Goal: Check status: Check status

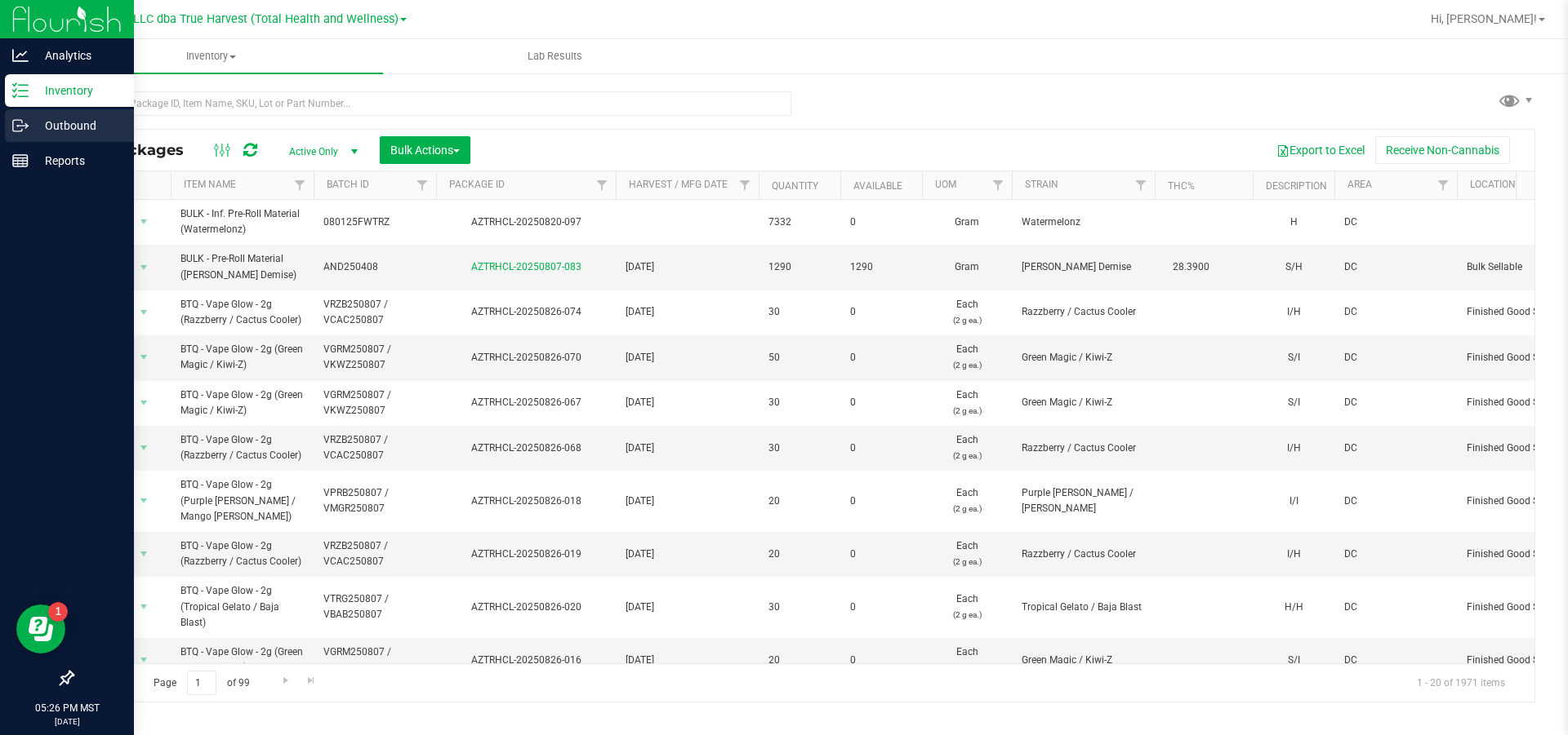
drag, startPoint x: 19, startPoint y: 122, endPoint x: 38, endPoint y: 122, distance: 19.0
click at [19, 122] on icon at bounding box center [20, 125] width 16 height 16
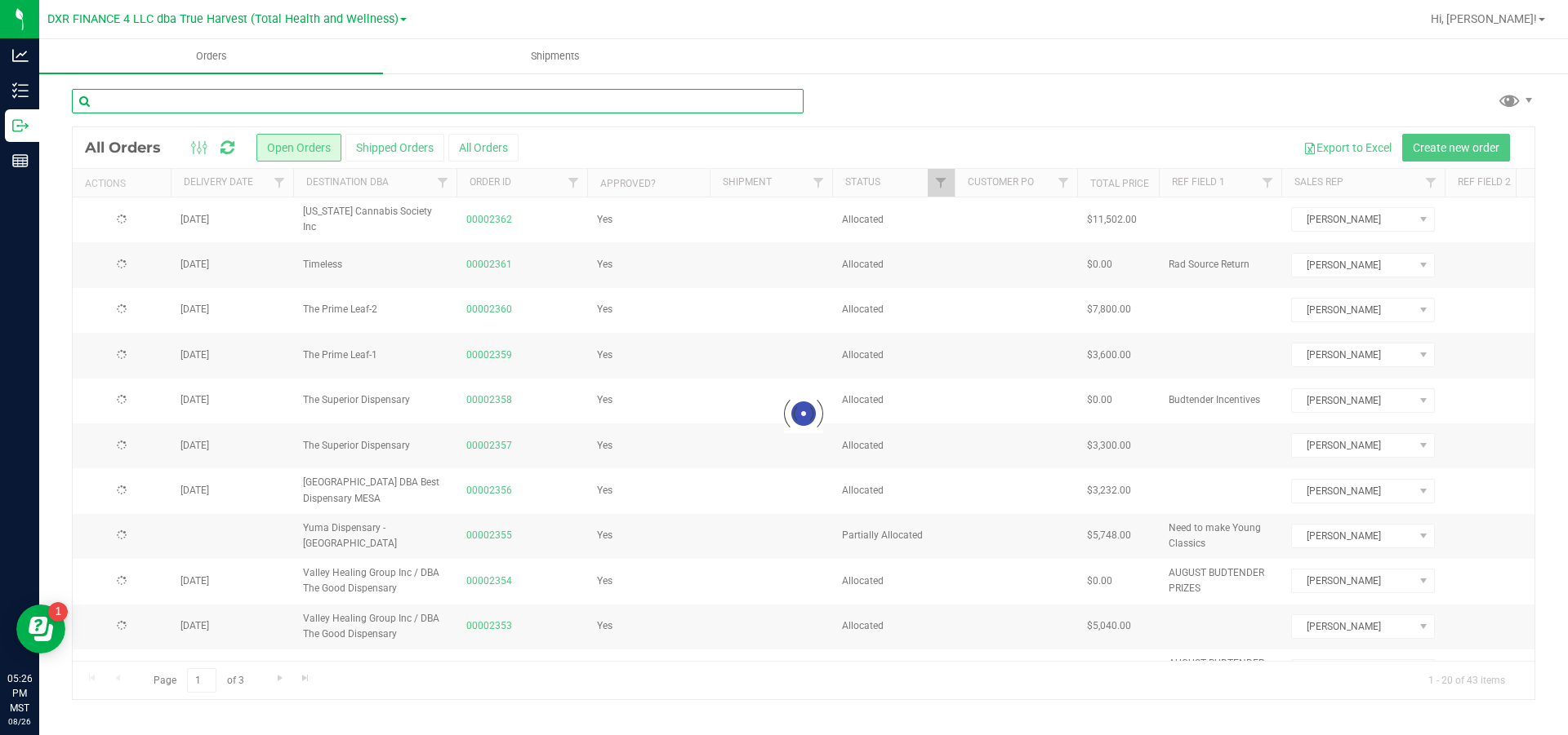
click at [204, 109] on input "text" at bounding box center [437, 101] width 732 height 25
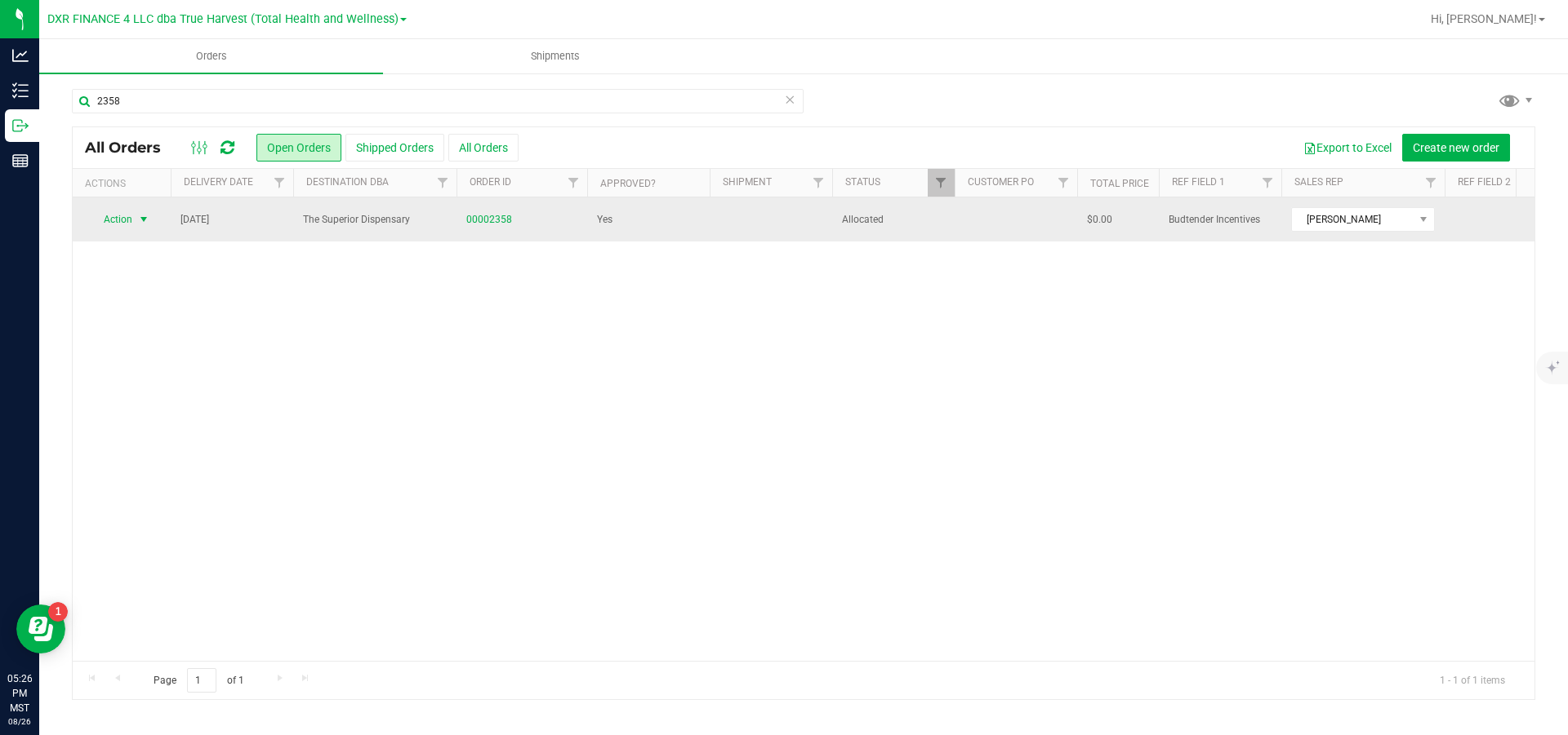
click at [143, 219] on span "select" at bounding box center [143, 220] width 13 height 13
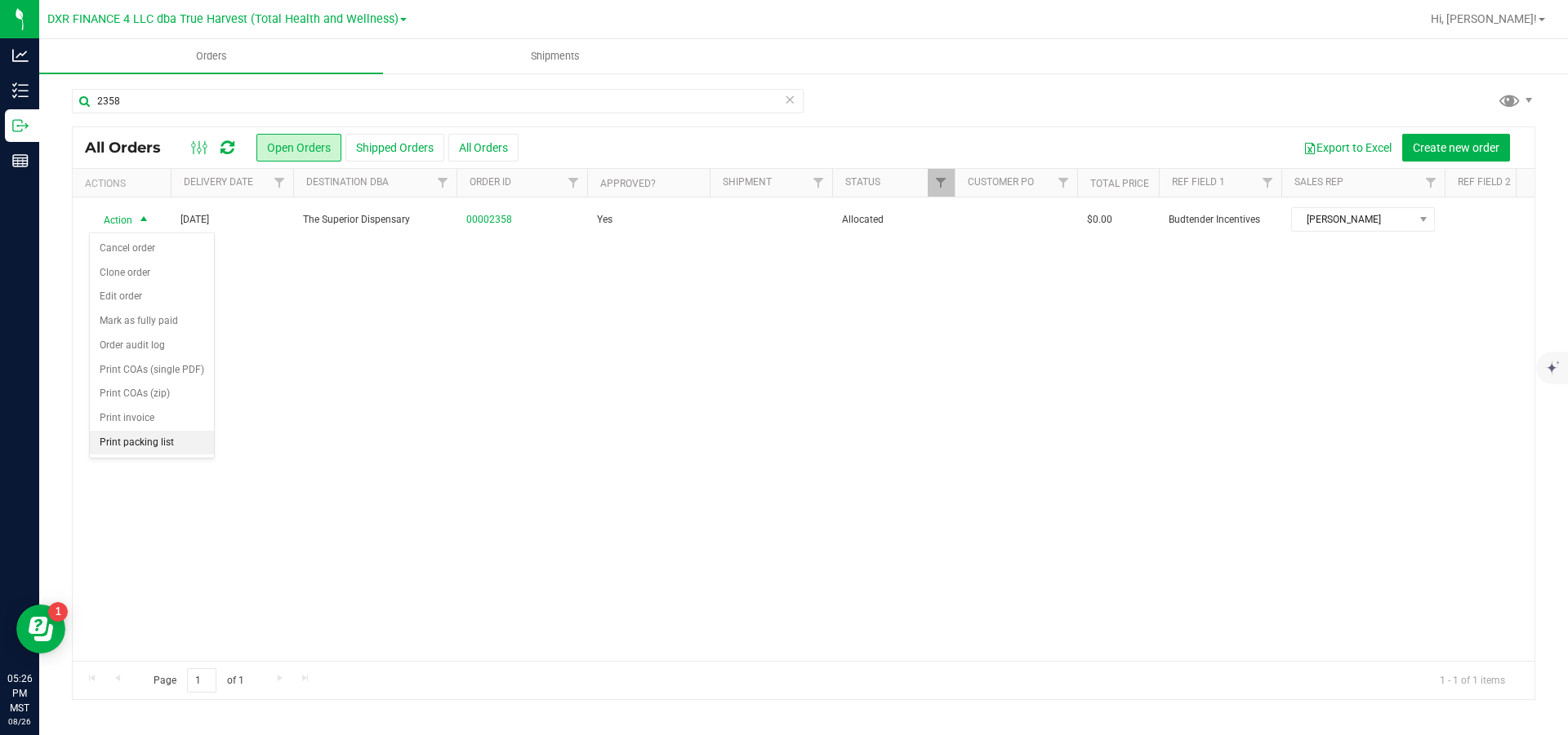
click at [136, 456] on li "Print packing list" at bounding box center [151, 443] width 124 height 25
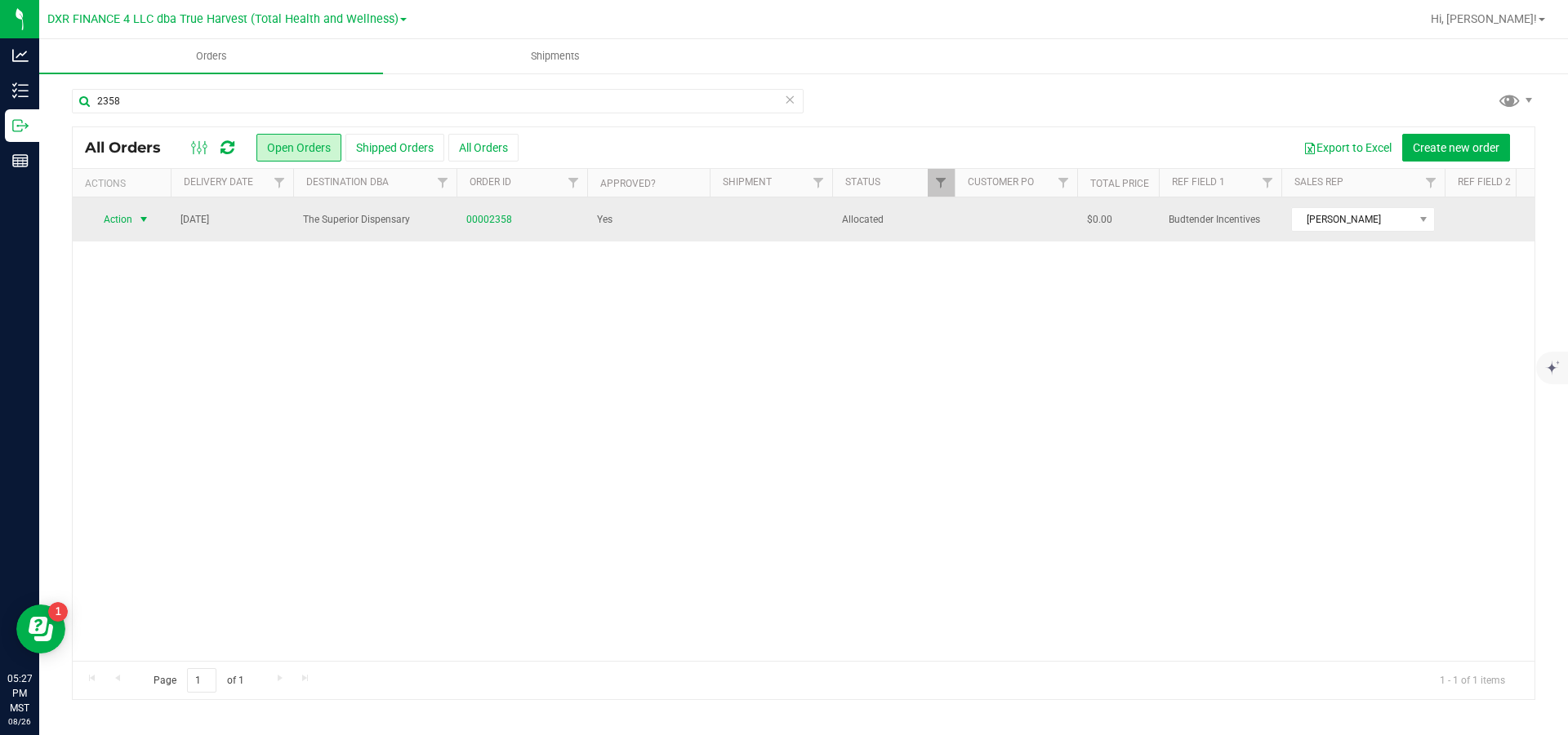
click at [143, 221] on span "select" at bounding box center [143, 220] width 13 height 13
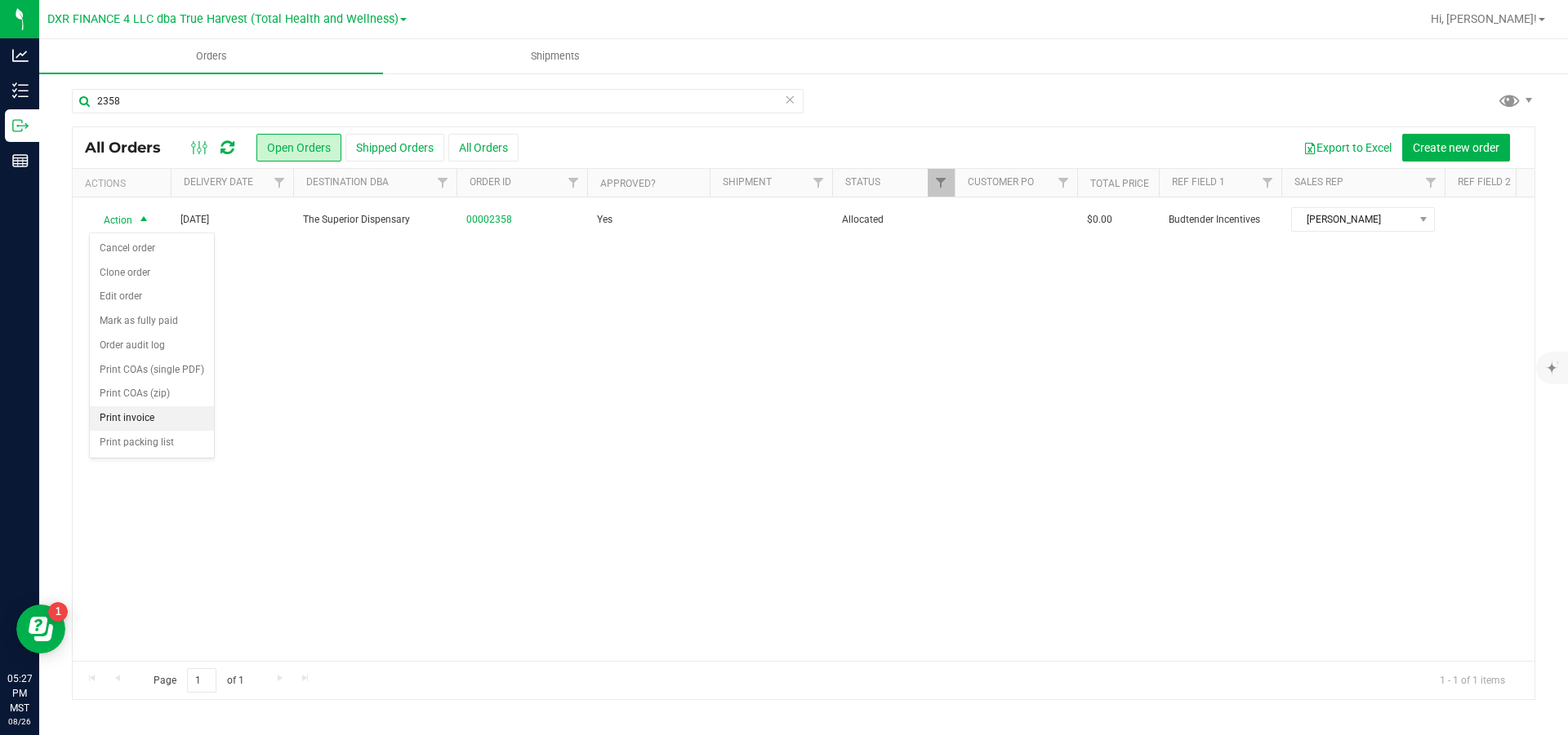
click at [146, 431] on li "Print invoice" at bounding box center [151, 419] width 124 height 25
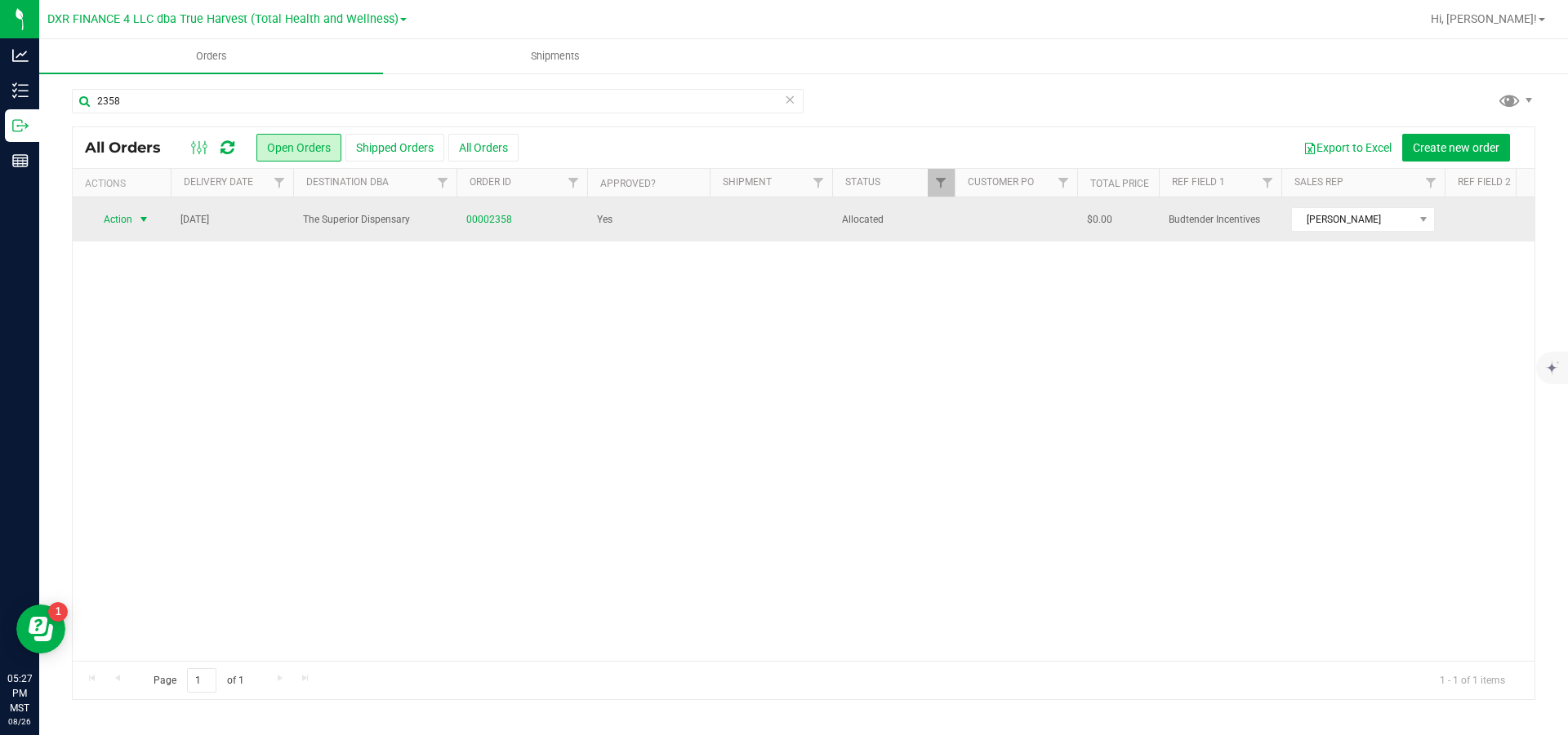
click at [143, 219] on span "select" at bounding box center [143, 220] width 13 height 13
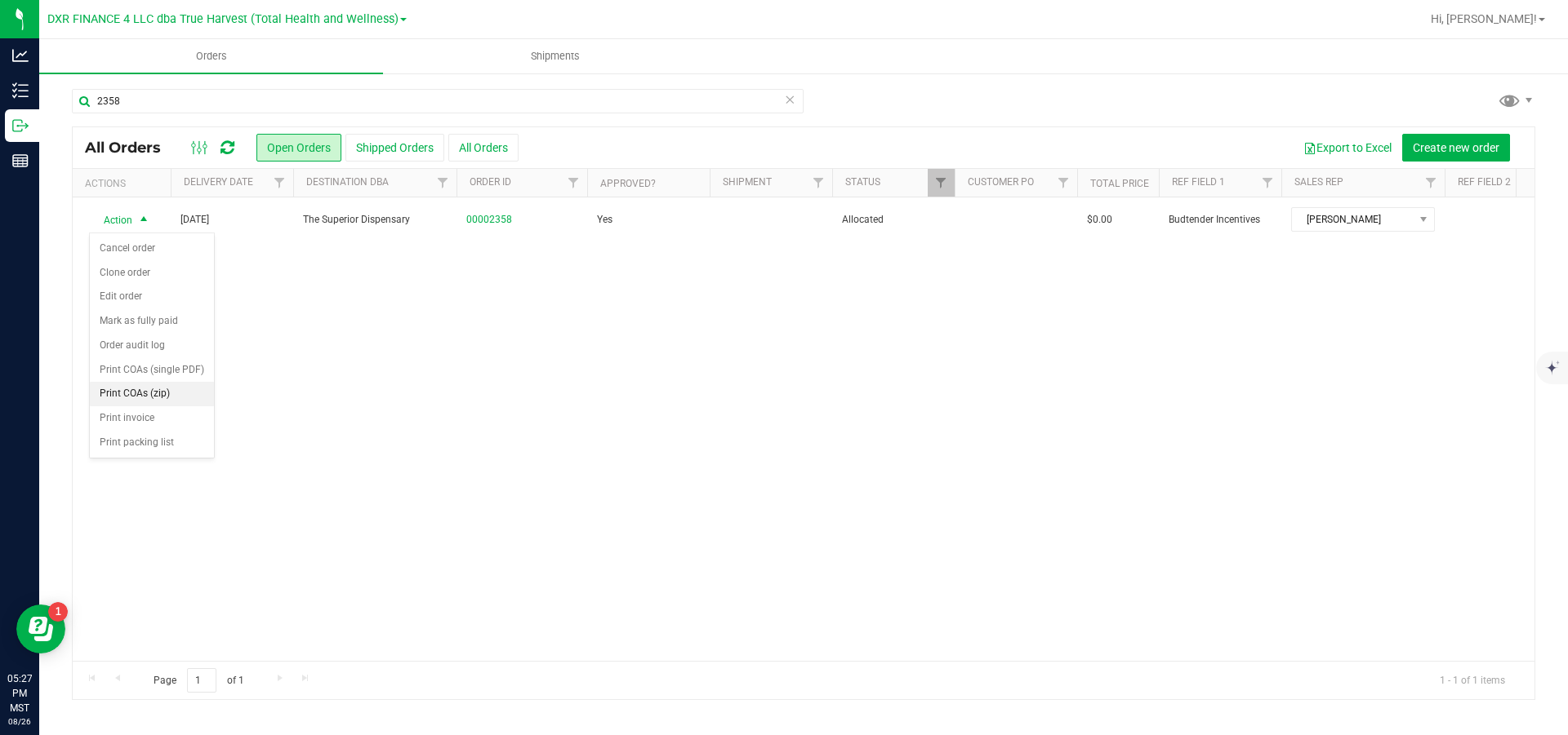
click at [155, 407] on li "Print COAs (zip)" at bounding box center [151, 394] width 124 height 25
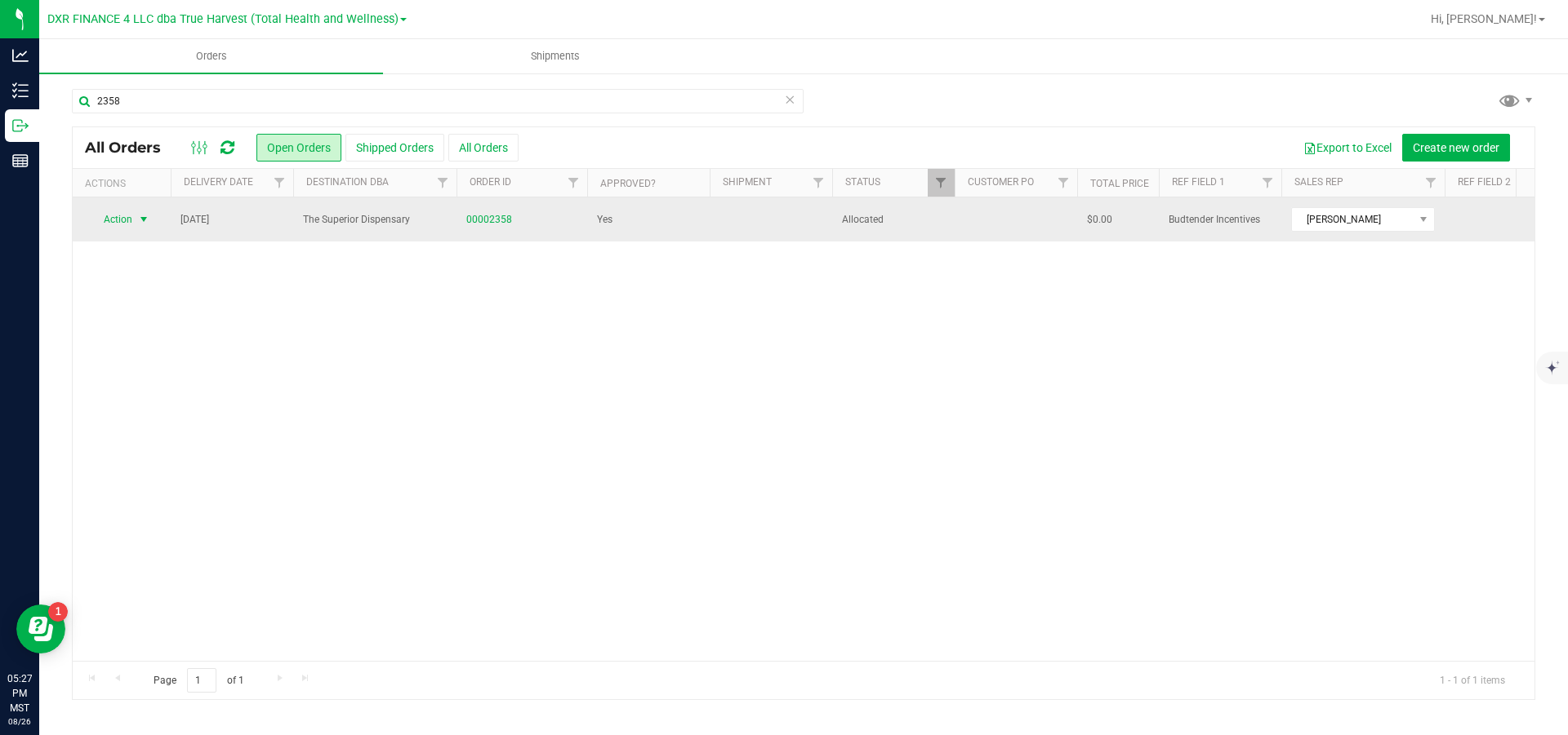
click at [146, 221] on span "select" at bounding box center [143, 220] width 13 height 13
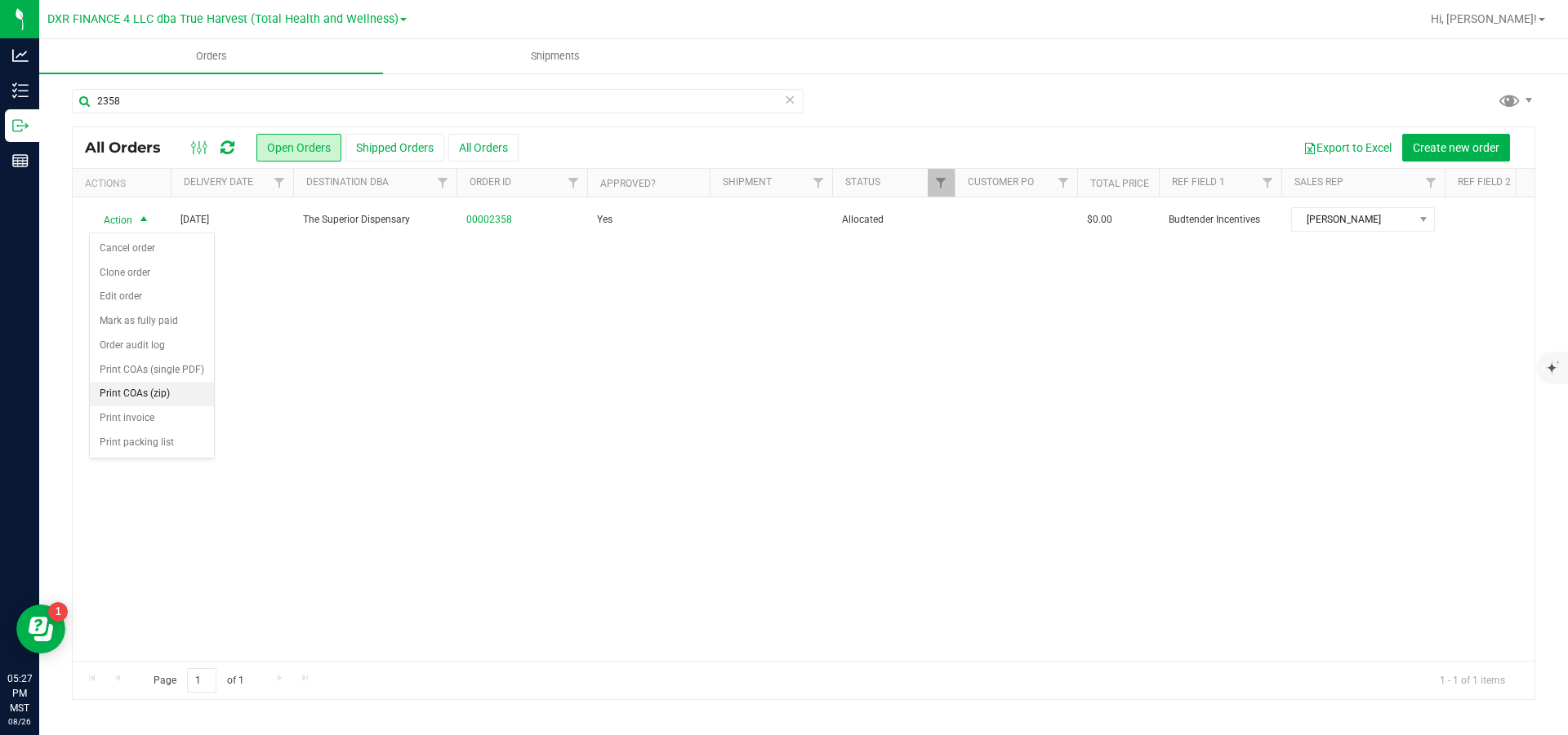
click at [164, 407] on li "Print COAs (zip)" at bounding box center [151, 394] width 124 height 25
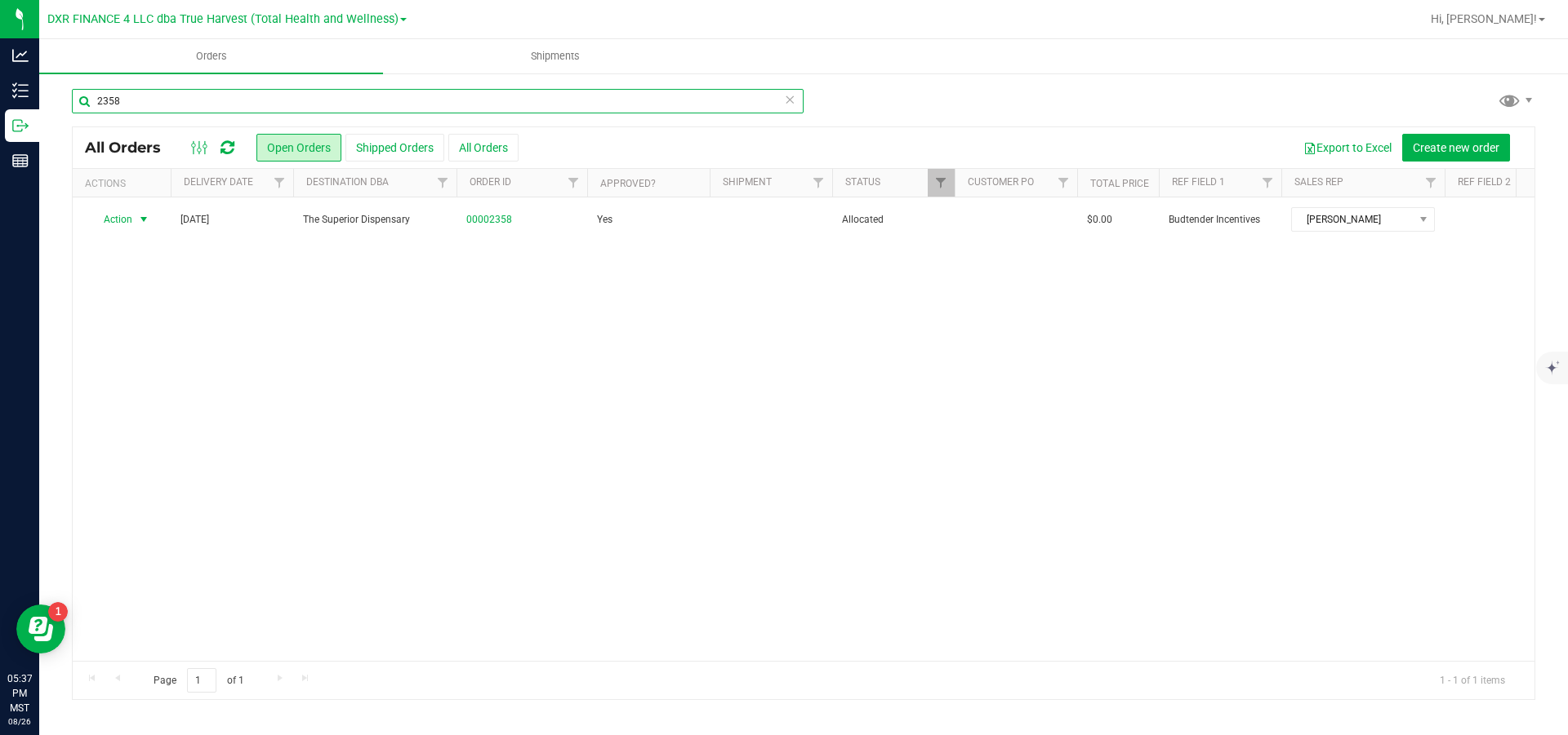
click at [209, 109] on input "2358" at bounding box center [437, 101] width 732 height 25
type input "2357"
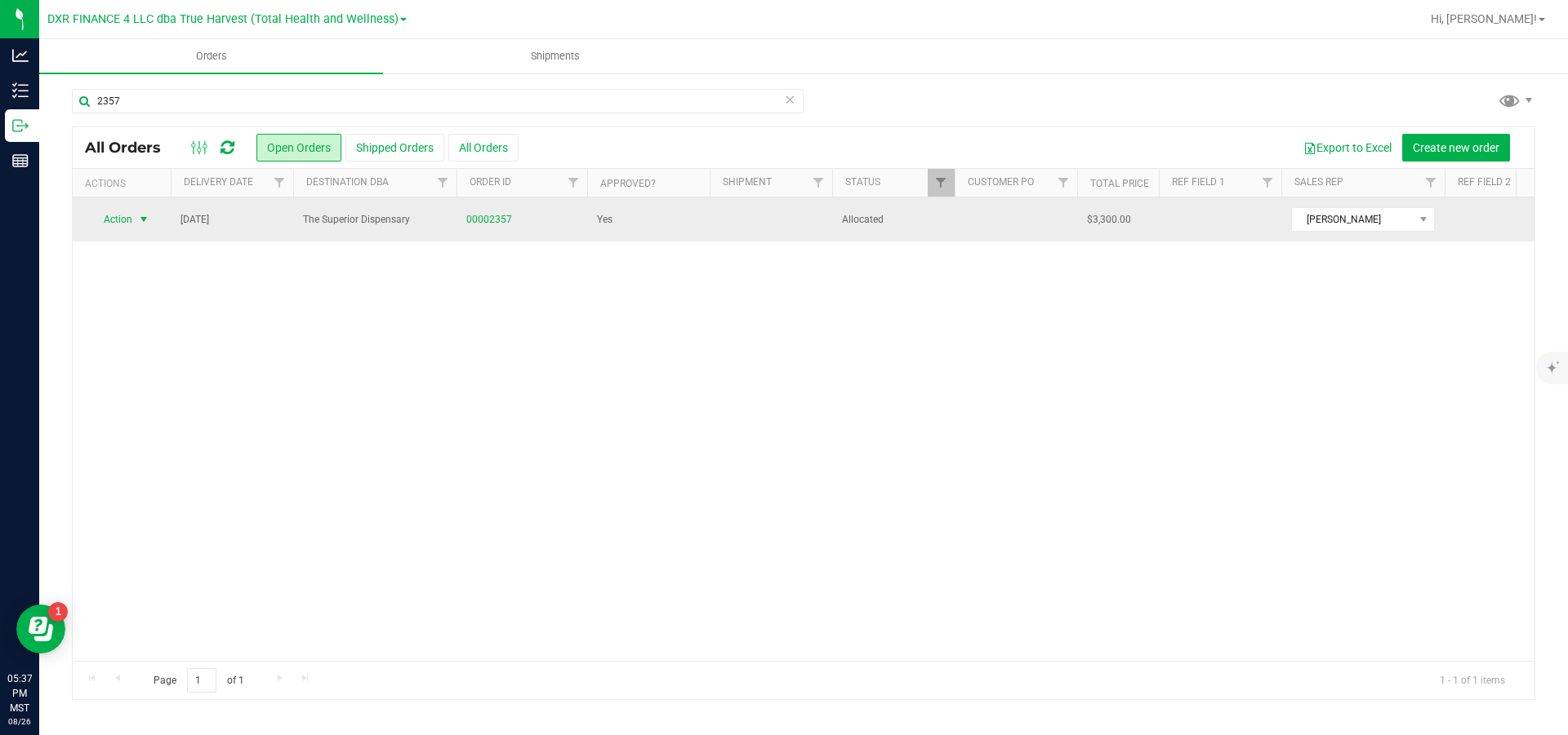
click at [142, 224] on span "select" at bounding box center [143, 220] width 13 height 13
click at [493, 218] on link "00002357" at bounding box center [489, 220] width 45 height 15
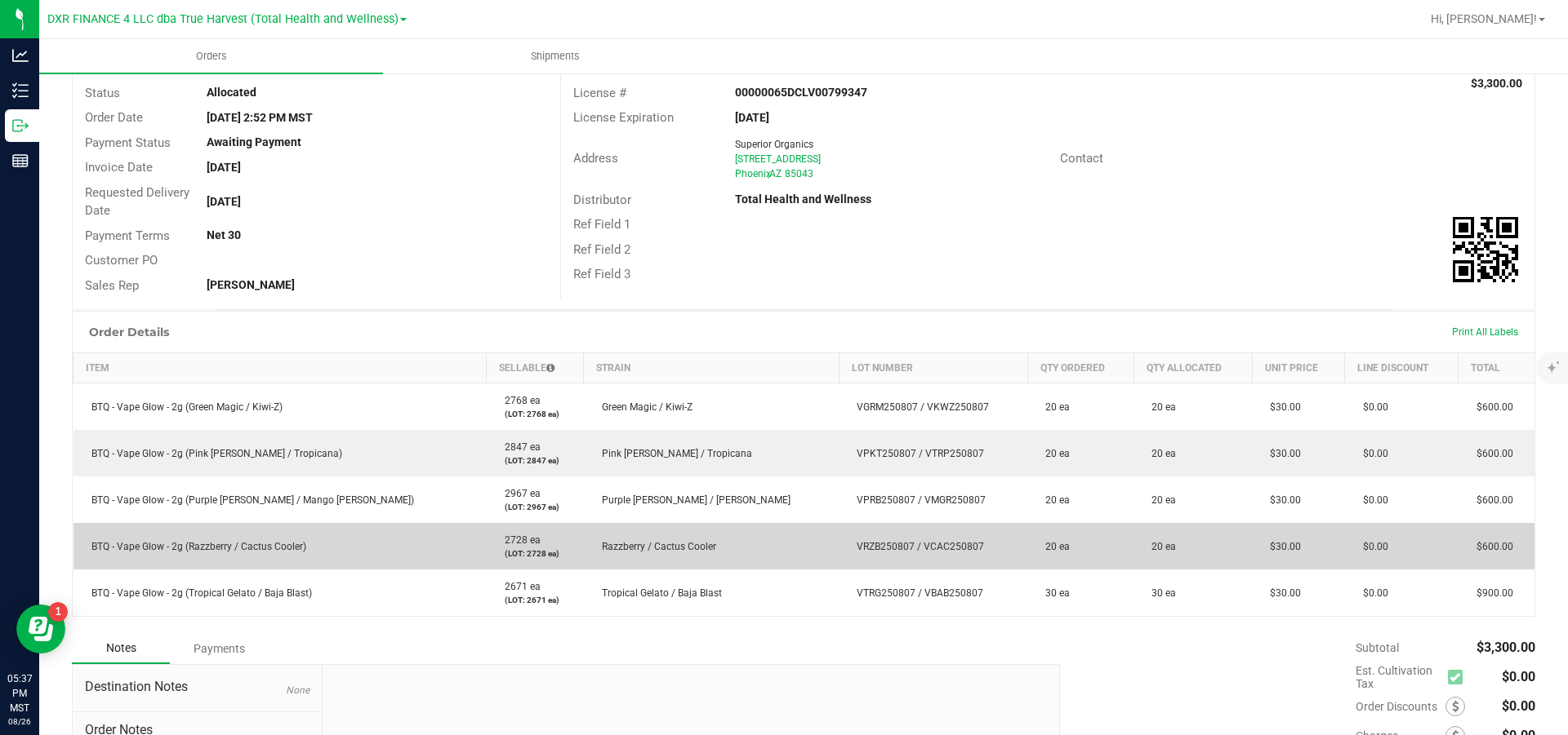
scroll to position [245, 0]
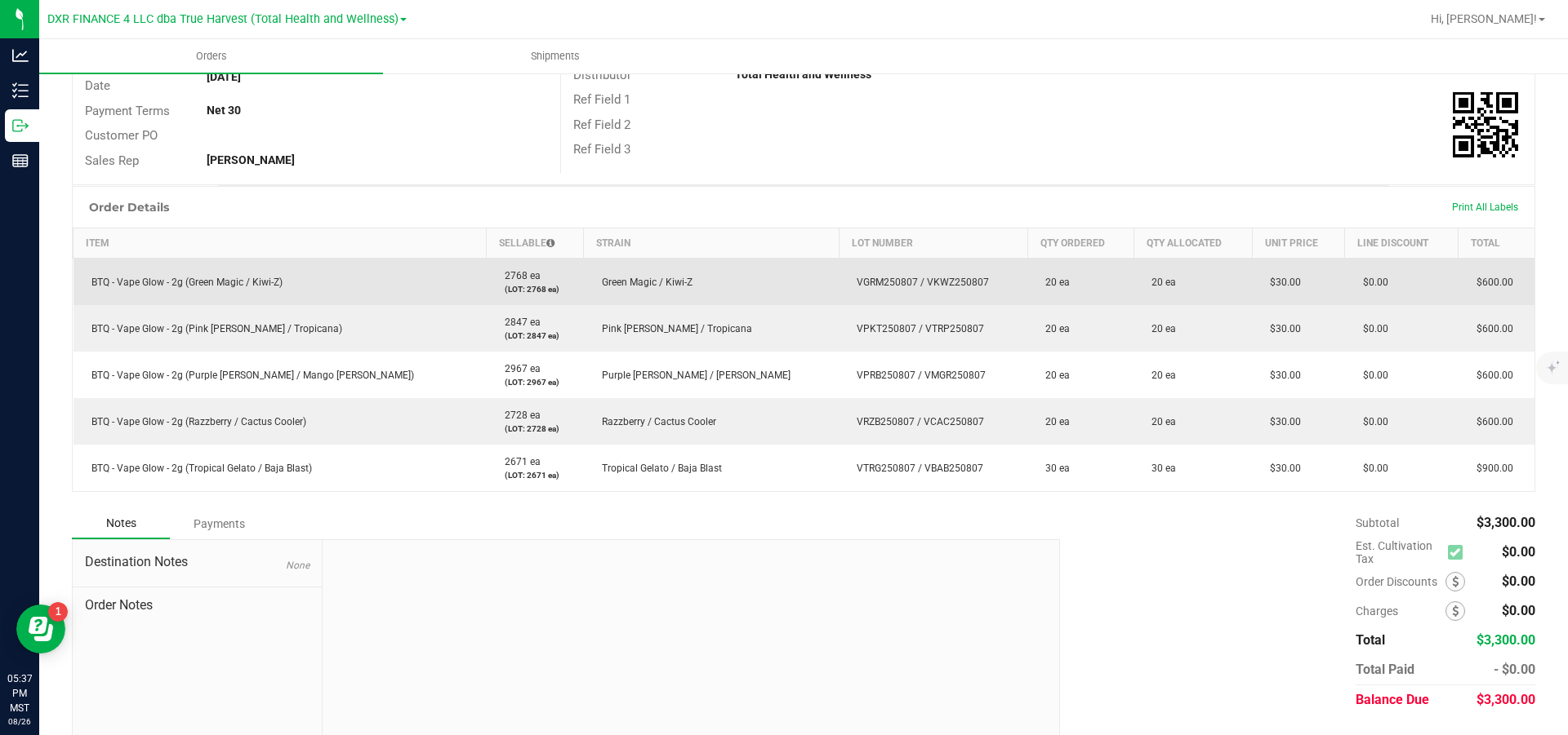
drag, startPoint x: 915, startPoint y: 288, endPoint x: 748, endPoint y: 291, distance: 167.0
click at [838, 291] on td "VGRM250807 / VKWZ250807" at bounding box center [933, 282] width 189 height 47
copy span "VGRM250807 / VKWZ250807"
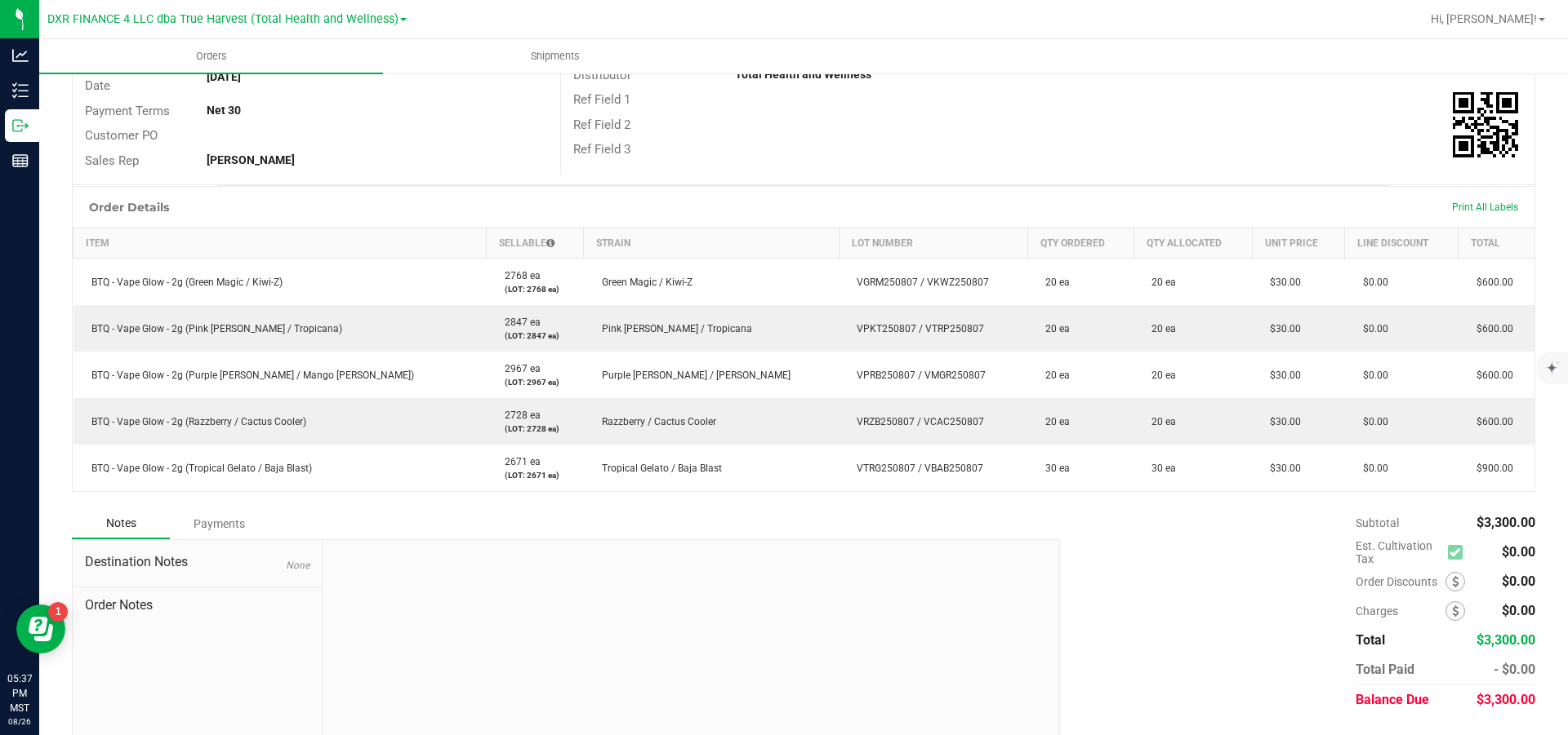
scroll to position [0, 0]
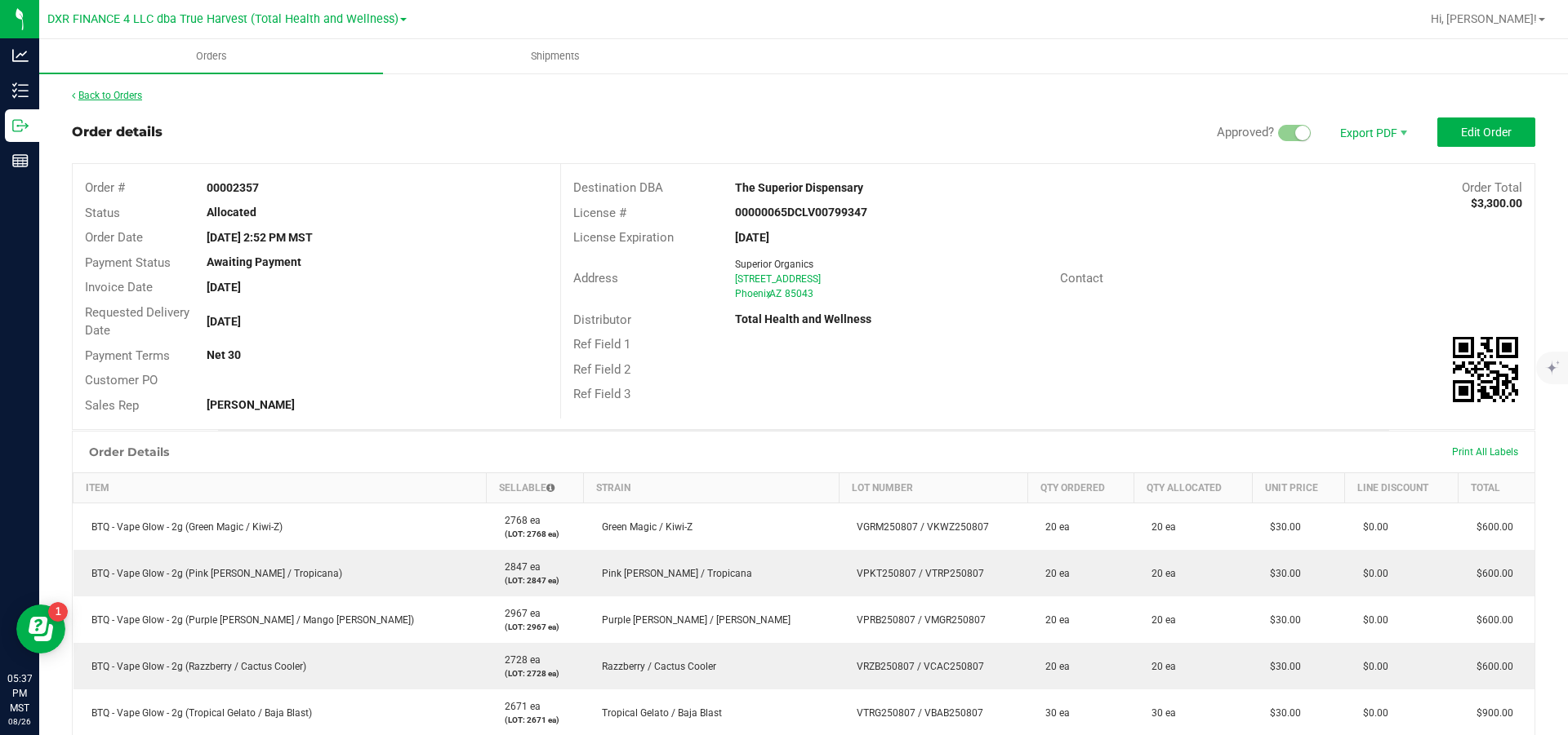
click at [120, 96] on link "Back to Orders" at bounding box center [107, 95] width 70 height 11
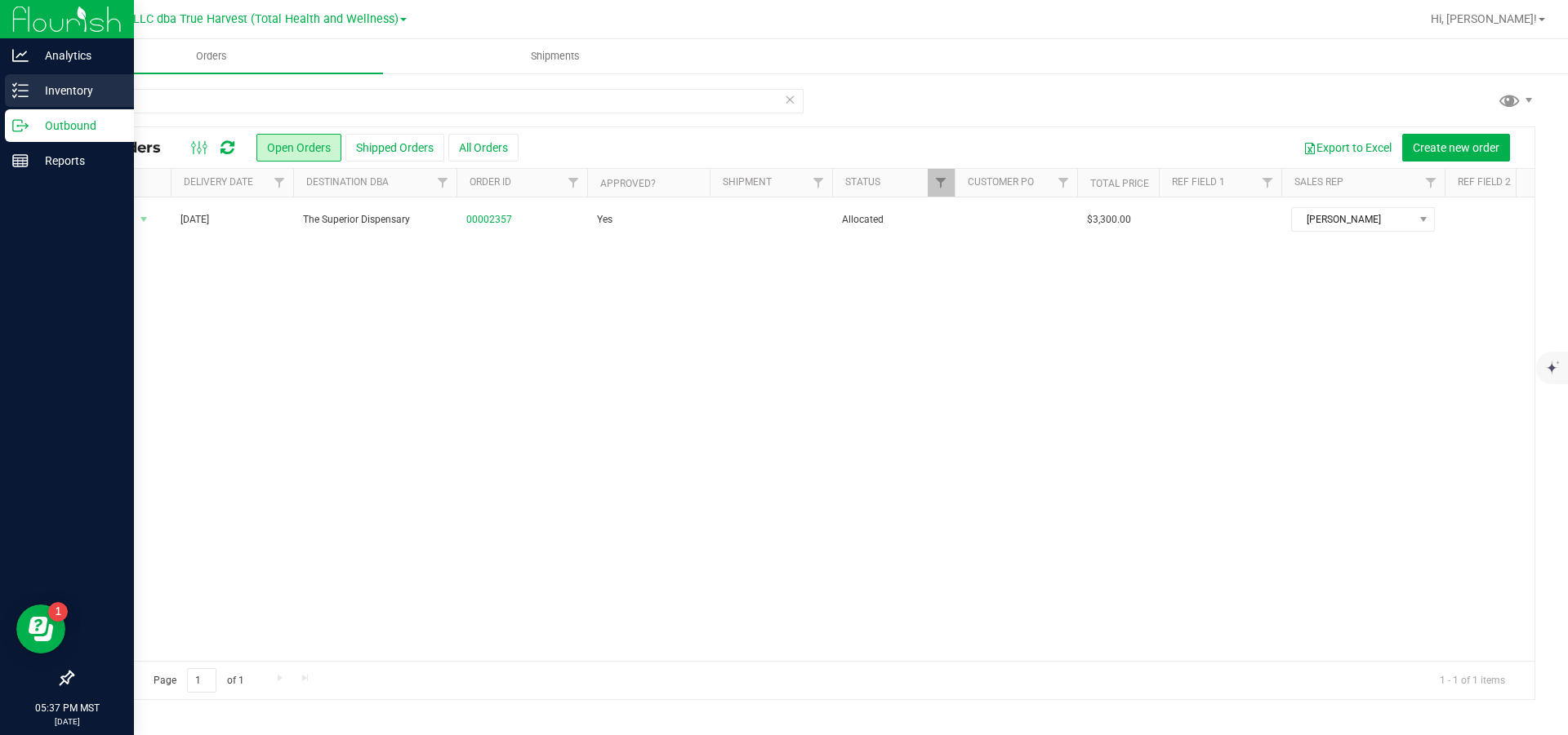
drag, startPoint x: 27, startPoint y: 92, endPoint x: 63, endPoint y: 90, distance: 36.1
click at [29, 92] on div "Inventory" at bounding box center [69, 91] width 129 height 33
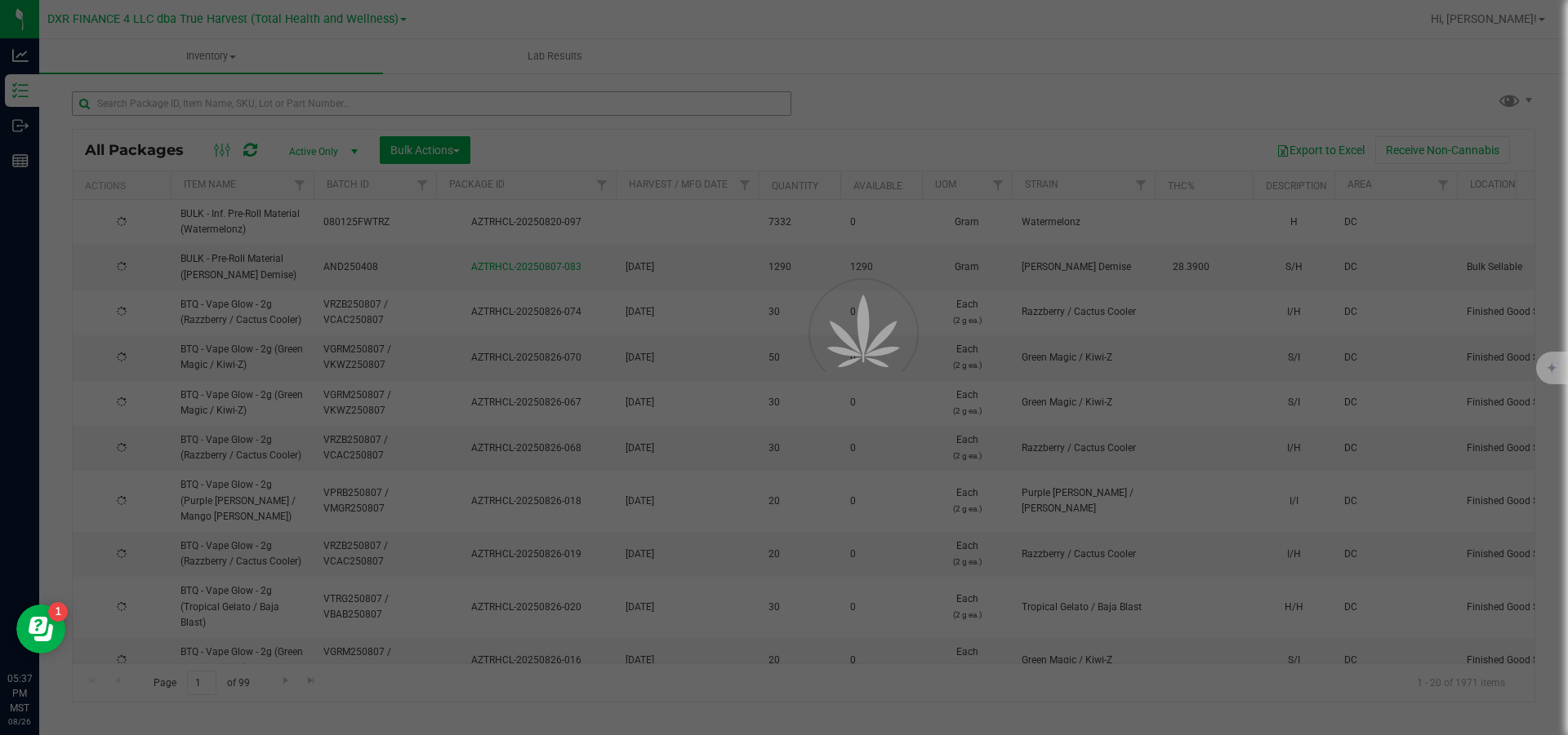
click at [235, 108] on div at bounding box center [784, 367] width 1568 height 735
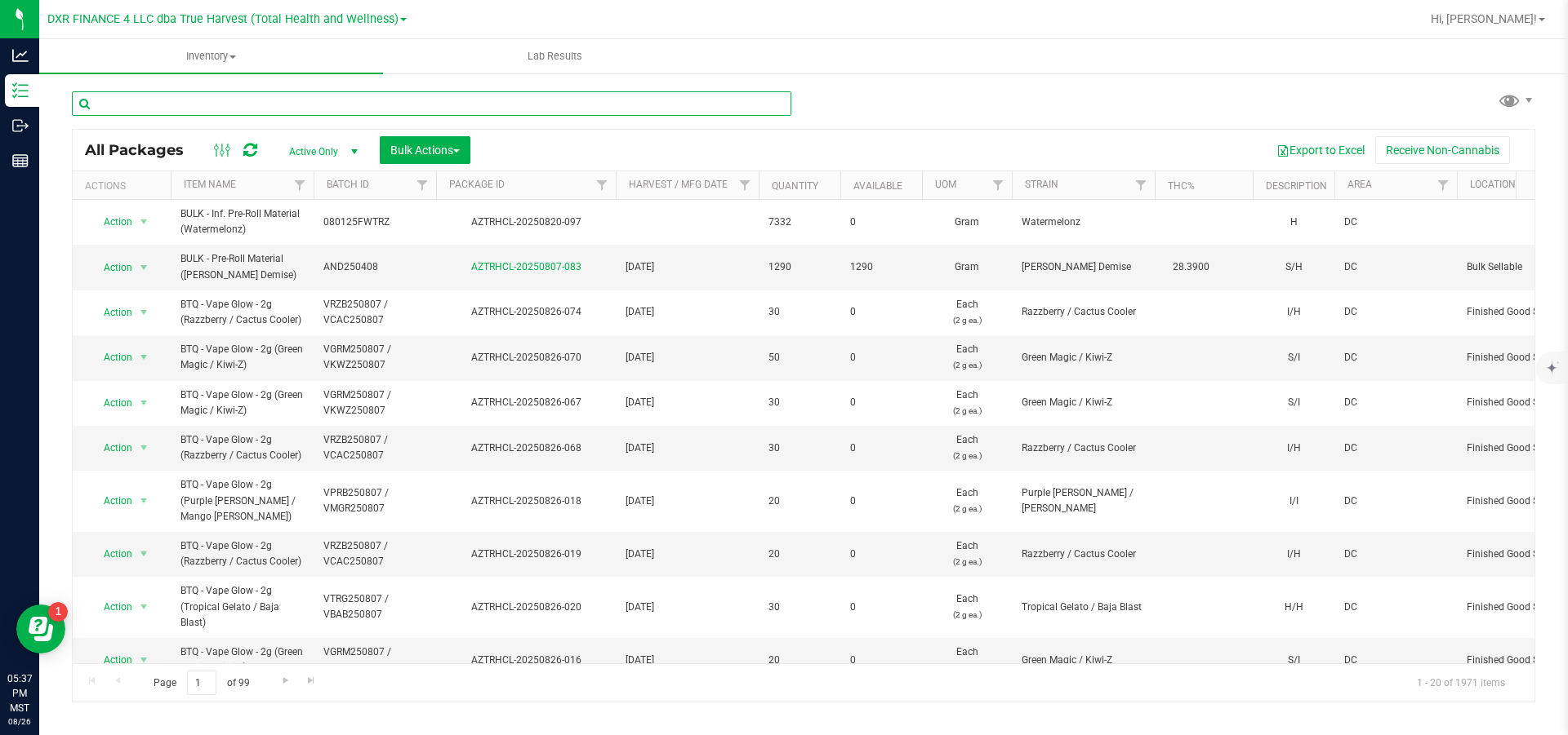
drag, startPoint x: 235, startPoint y: 108, endPoint x: 194, endPoint y: 106, distance: 41.0
click at [194, 106] on input "text" at bounding box center [431, 104] width 719 height 25
paste input "VGRM250807 / VKWZ250807"
type input "VGRM250807 / VKWZ250807"
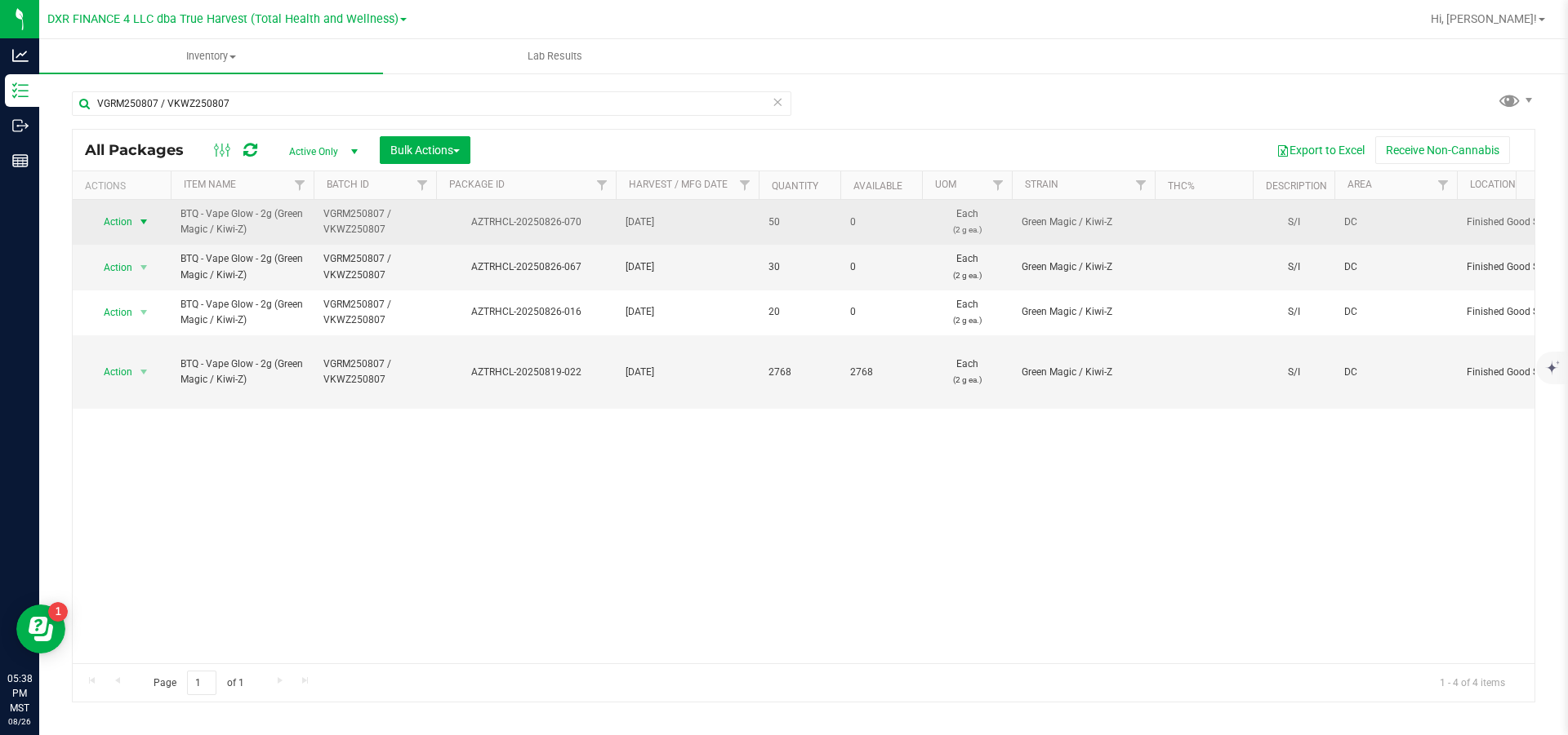
click at [139, 227] on span "select" at bounding box center [143, 222] width 13 height 13
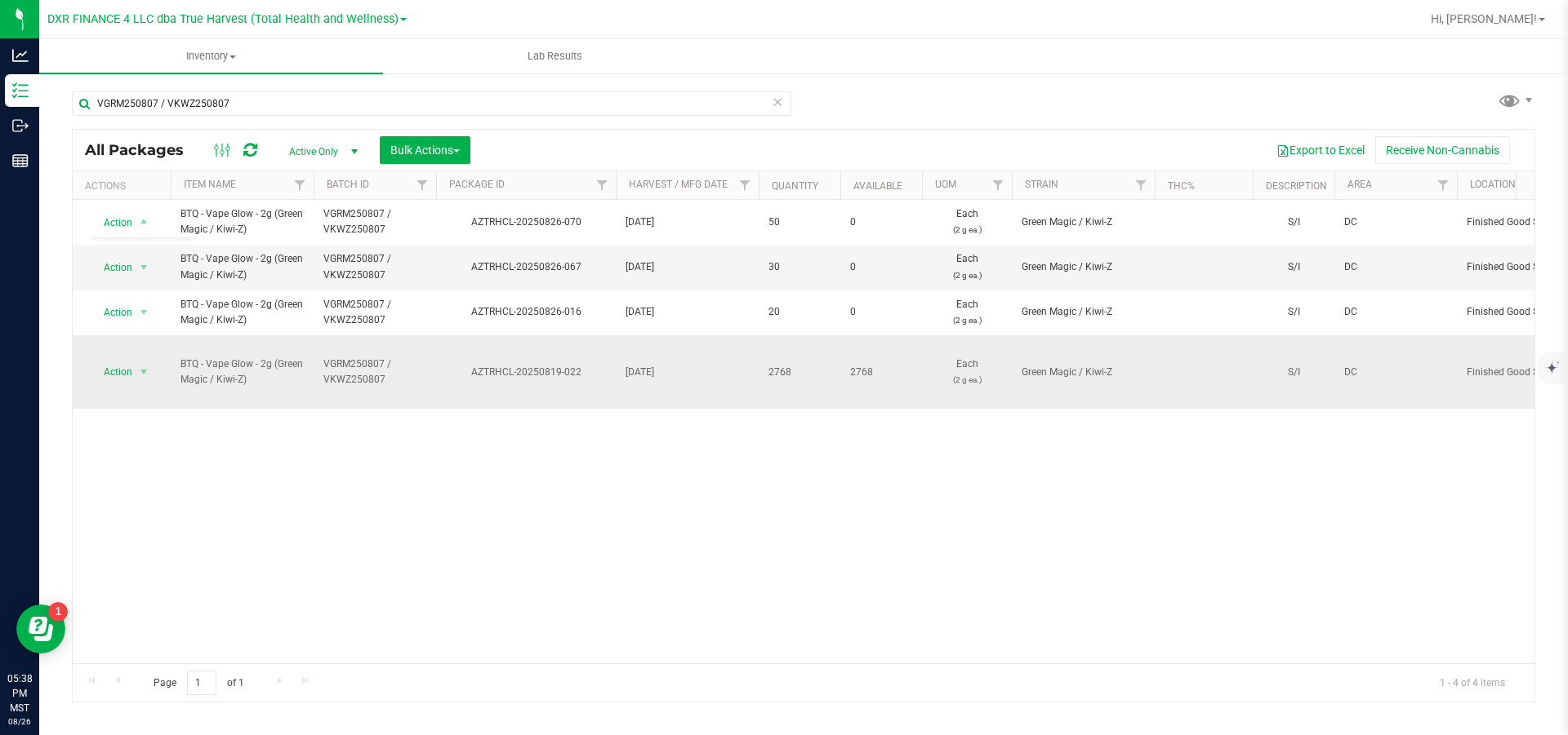
click at [459, 374] on div "AZTRHCL-20250819-022" at bounding box center [526, 373] width 185 height 15
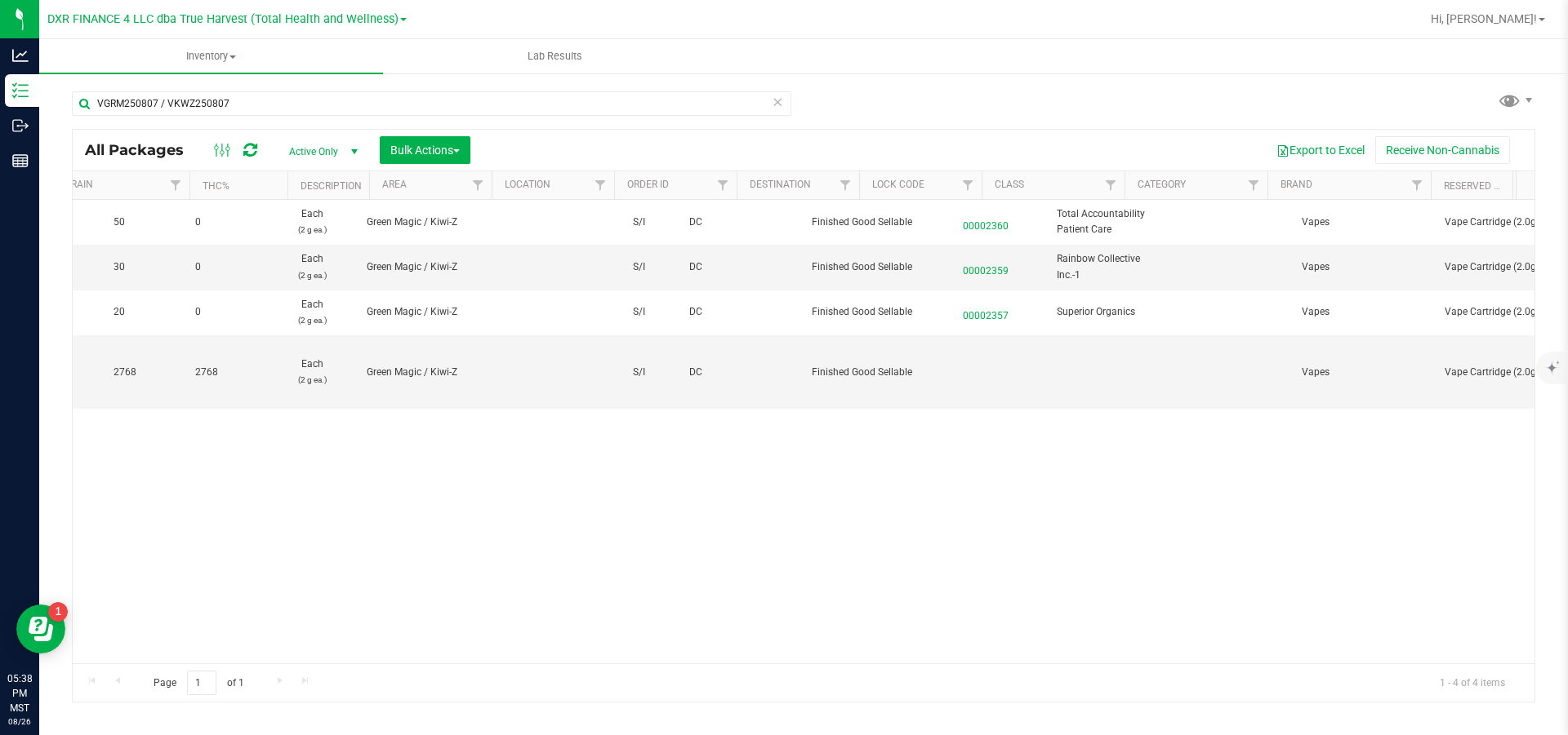
scroll to position [0, 517]
